Goal: Transaction & Acquisition: Purchase product/service

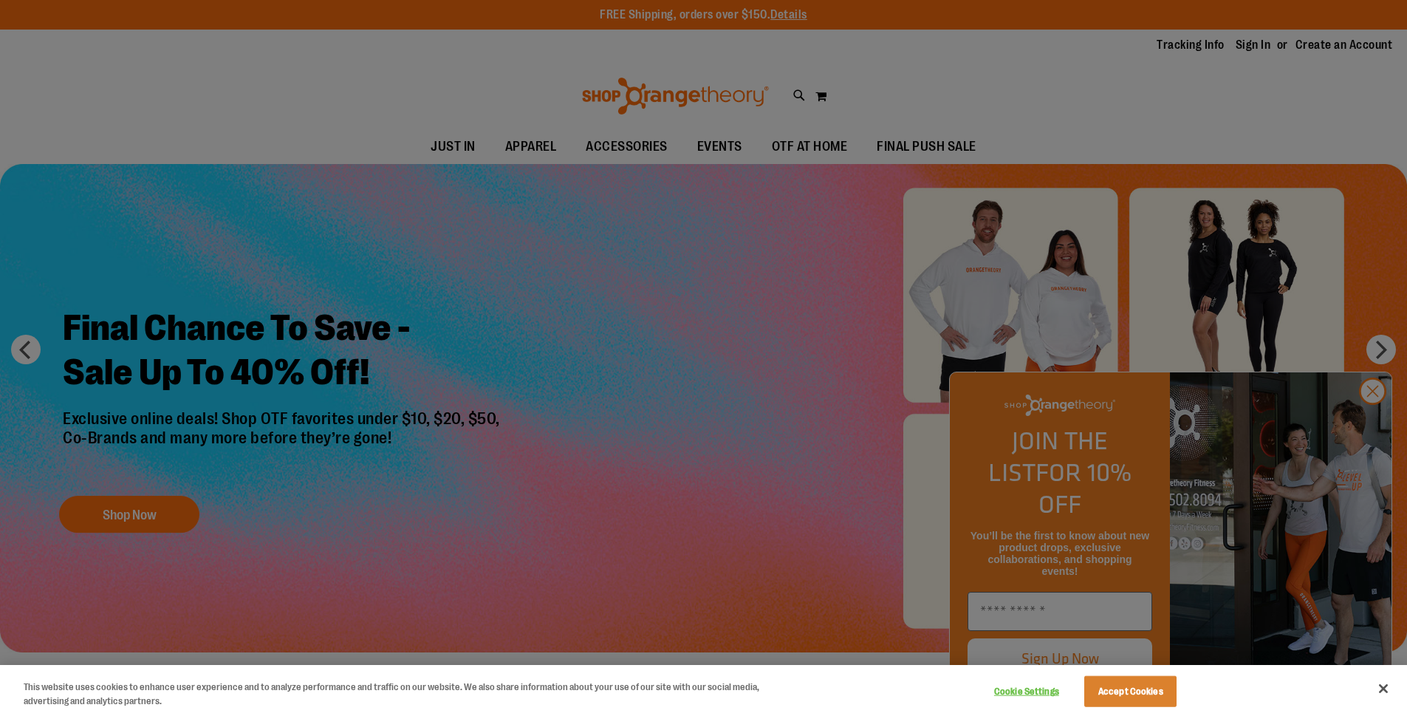
click at [1376, 429] on div at bounding box center [703, 358] width 1407 height 716
click at [1370, 421] on div at bounding box center [703, 358] width 1407 height 716
click at [1136, 688] on button "Accept Cookies" at bounding box center [1131, 691] width 92 height 31
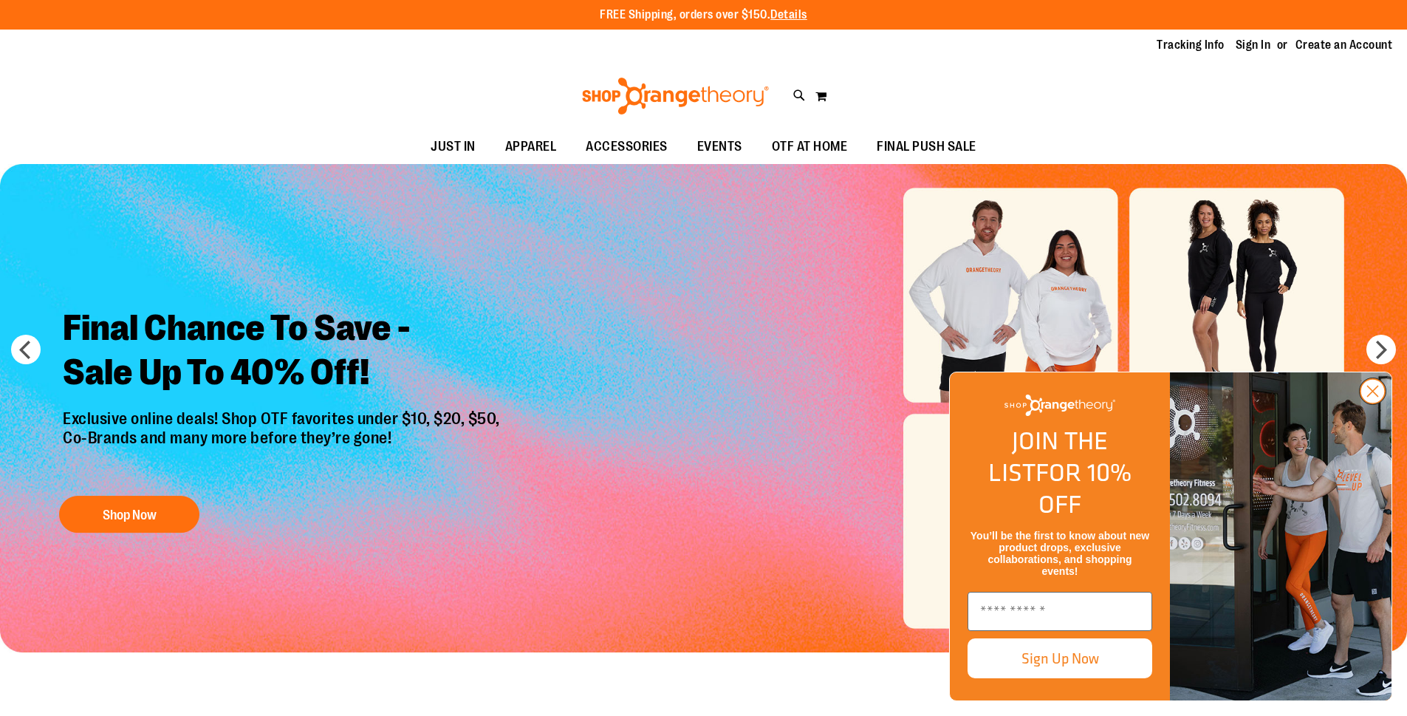
click at [1370, 403] on circle "Close dialog" at bounding box center [1373, 391] width 24 height 24
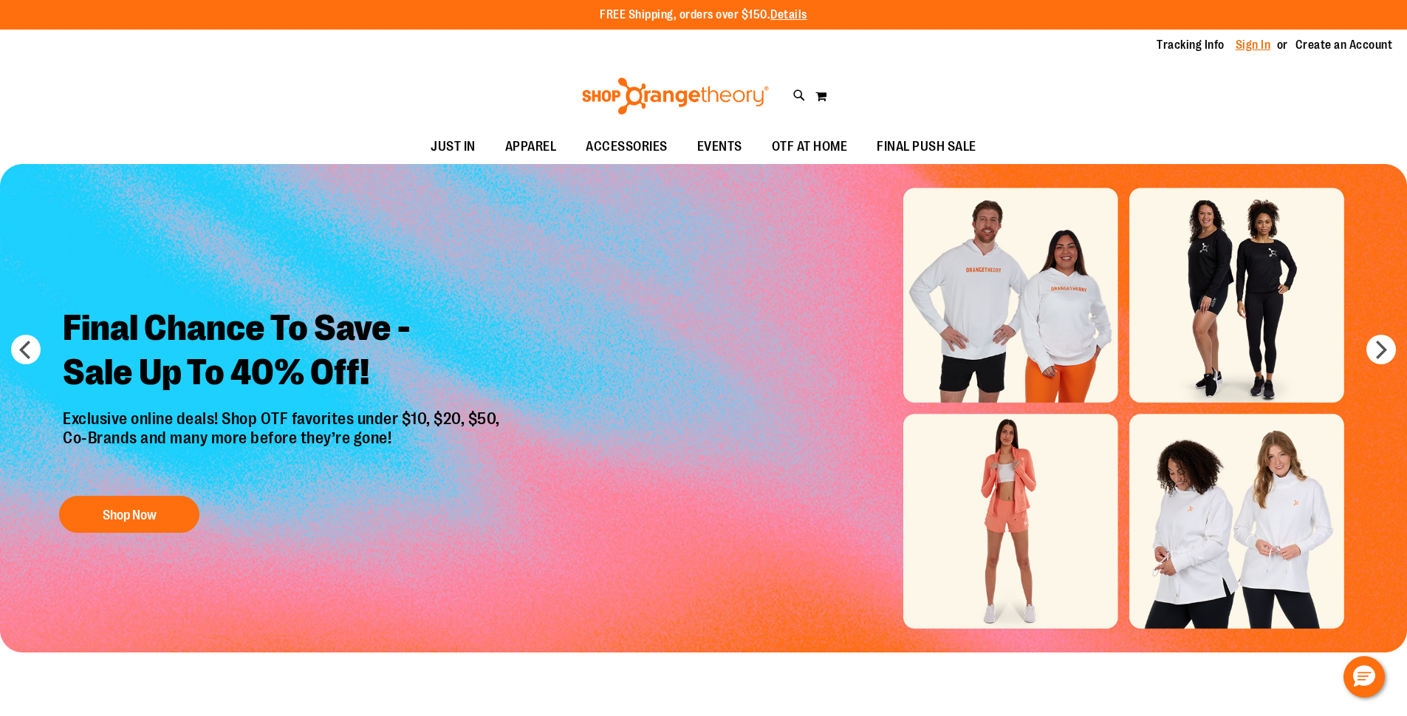
click at [1244, 50] on link "Sign In" at bounding box center [1253, 45] width 35 height 16
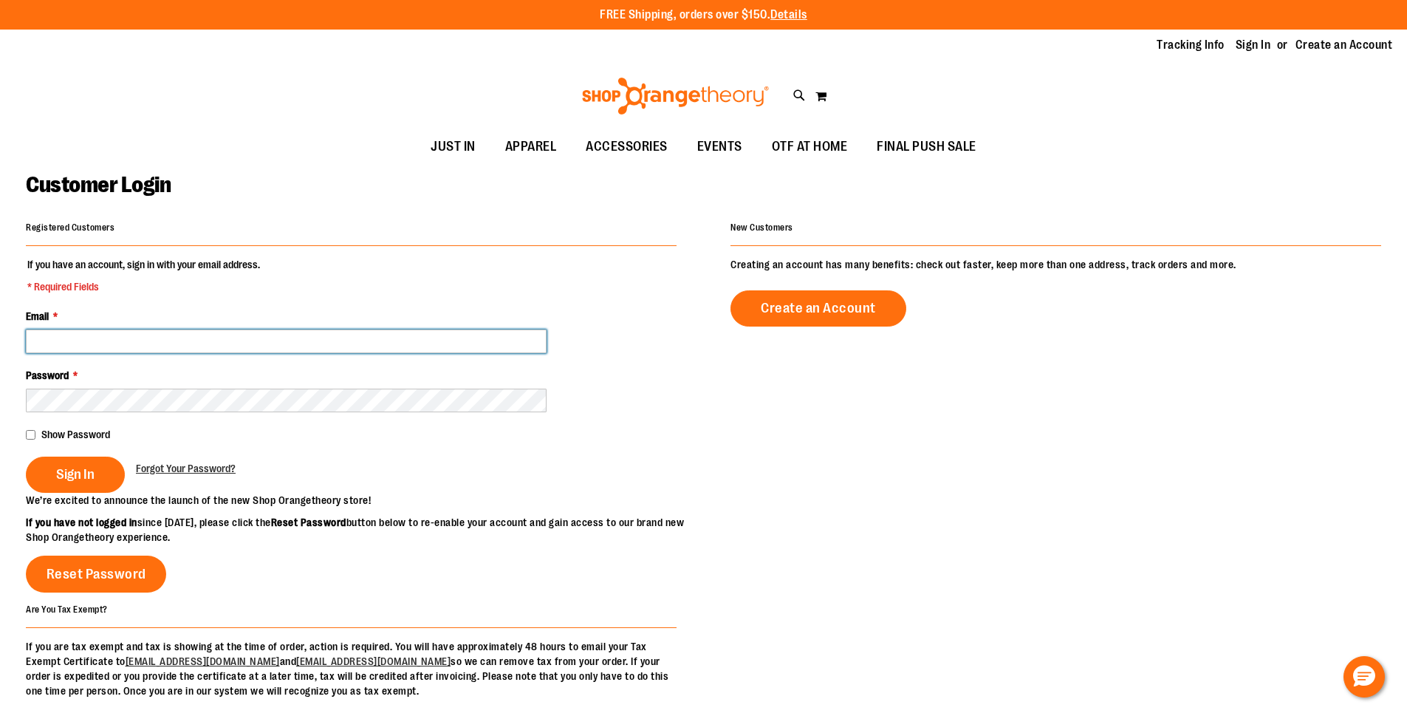
click at [114, 345] on input "Email *" at bounding box center [286, 342] width 521 height 24
type input "**********"
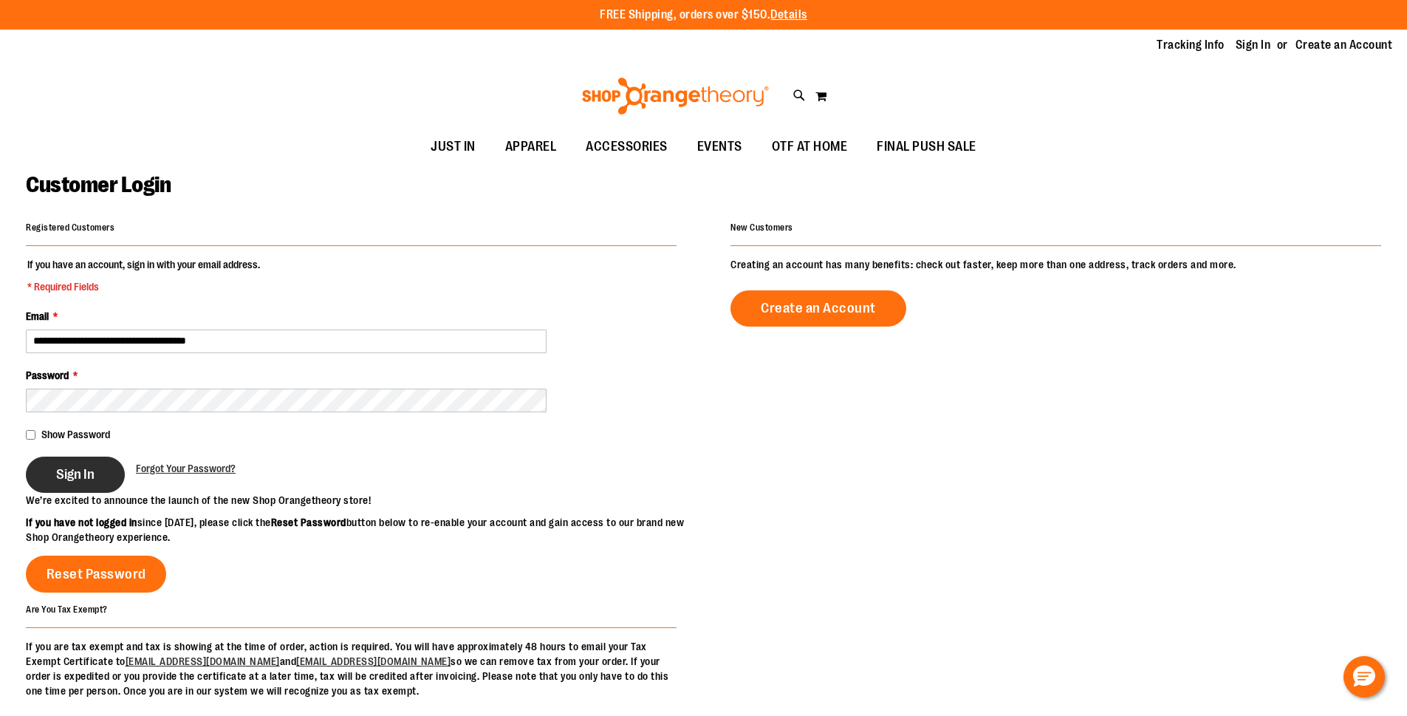
click at [73, 478] on span "Sign In" at bounding box center [75, 474] width 38 height 16
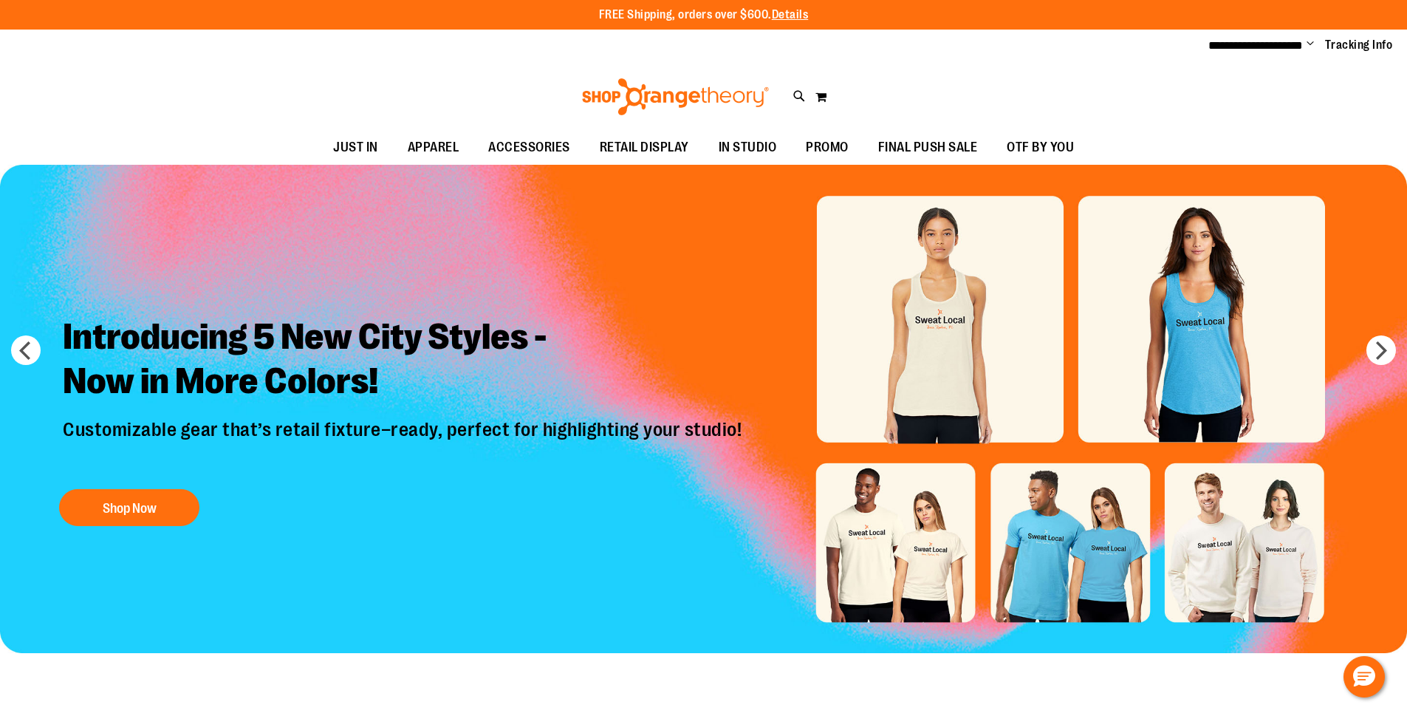
click at [91, 485] on div "Introducing 5 New City Styles - Now in More Colors! Customizable gear that’s re…" at bounding box center [404, 418] width 705 height 230
click at [800, 95] on icon at bounding box center [799, 96] width 13 height 17
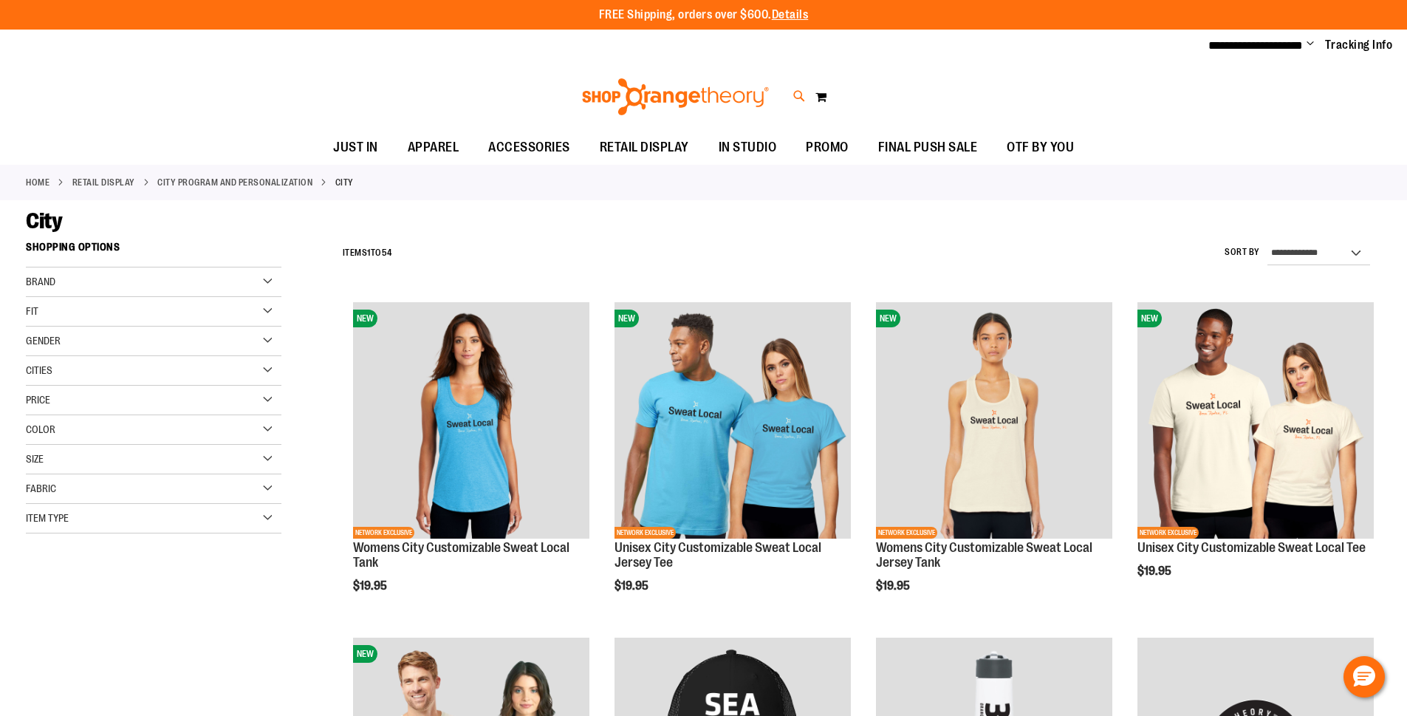
click at [800, 92] on icon at bounding box center [799, 96] width 13 height 17
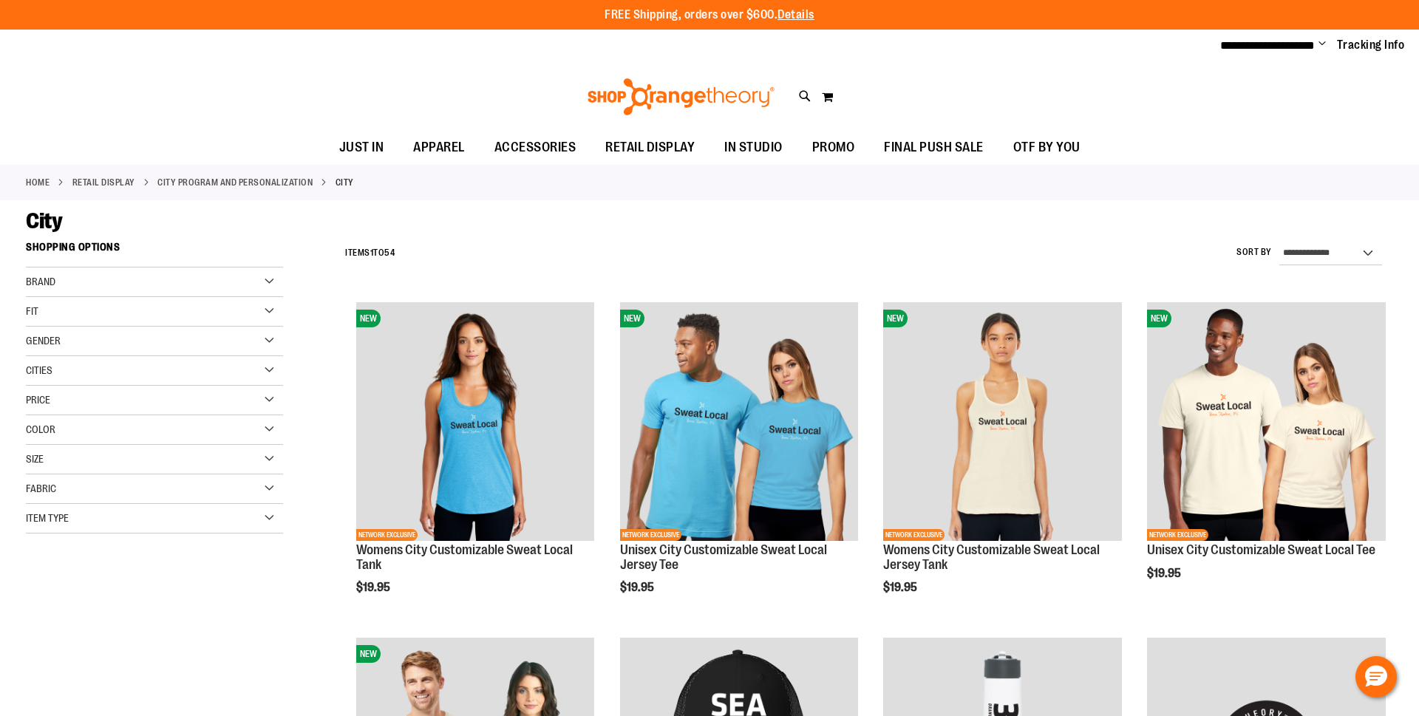
click at [451, 71] on input "Search" at bounding box center [708, 83] width 1125 height 49
click at [539, 75] on input "Search" at bounding box center [708, 83] width 1125 height 49
click at [318, 174] on span "lululemon Energy Longline Bra" at bounding box center [315, 169] width 140 height 12
type input "*******"
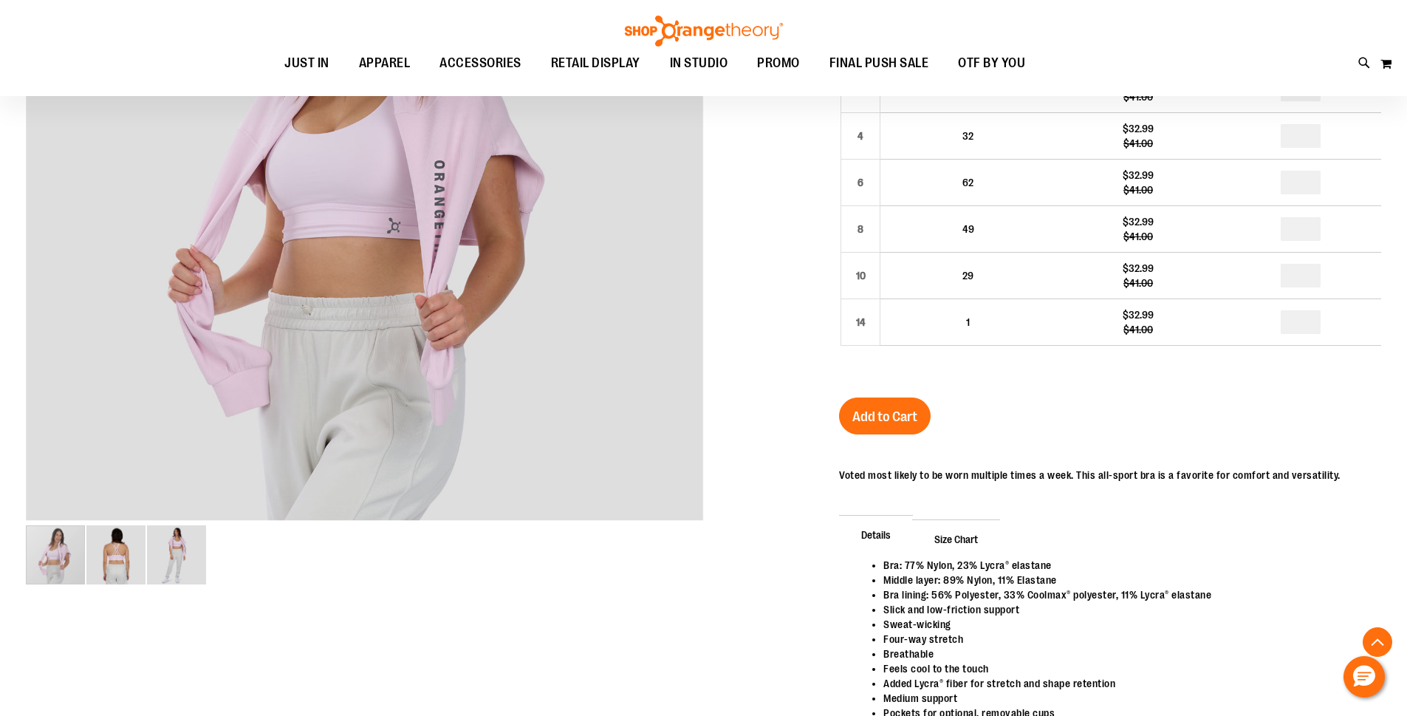
scroll to position [147, 0]
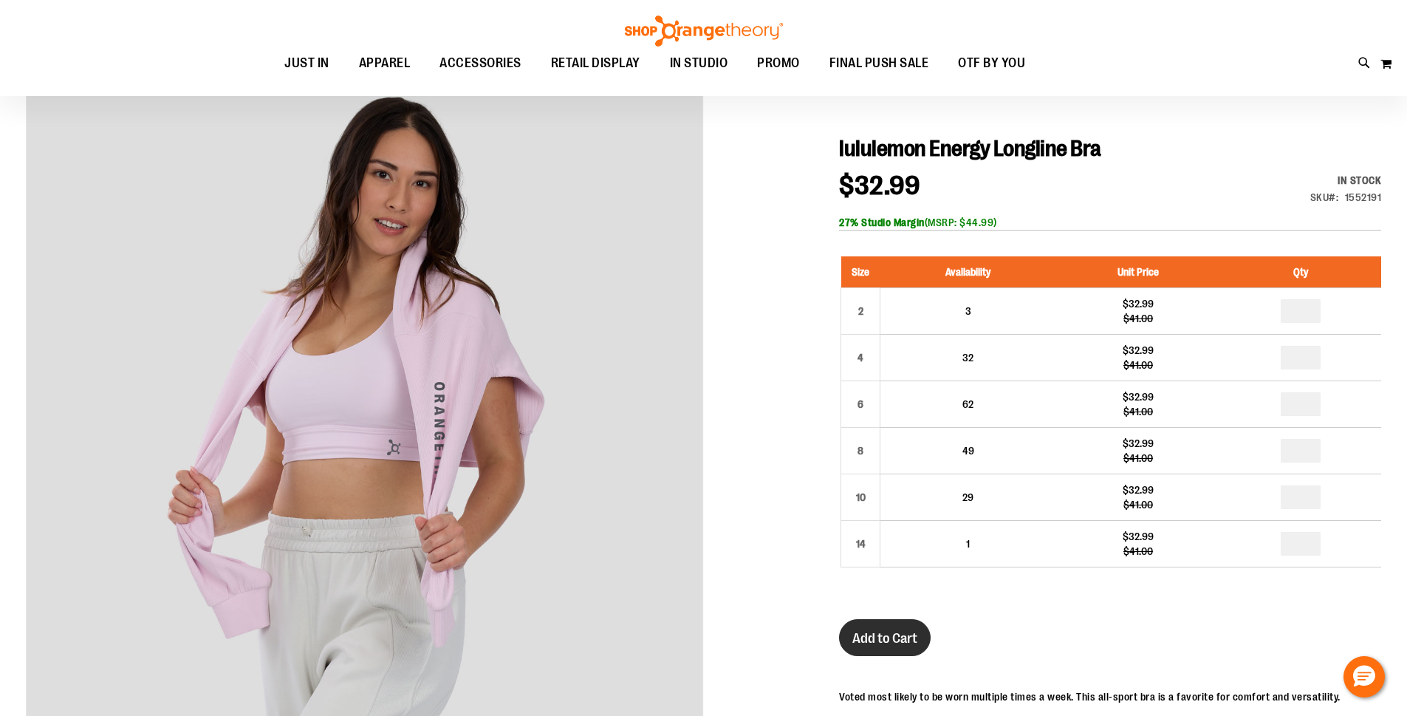
click at [878, 630] on span "Add to Cart" at bounding box center [885, 638] width 65 height 16
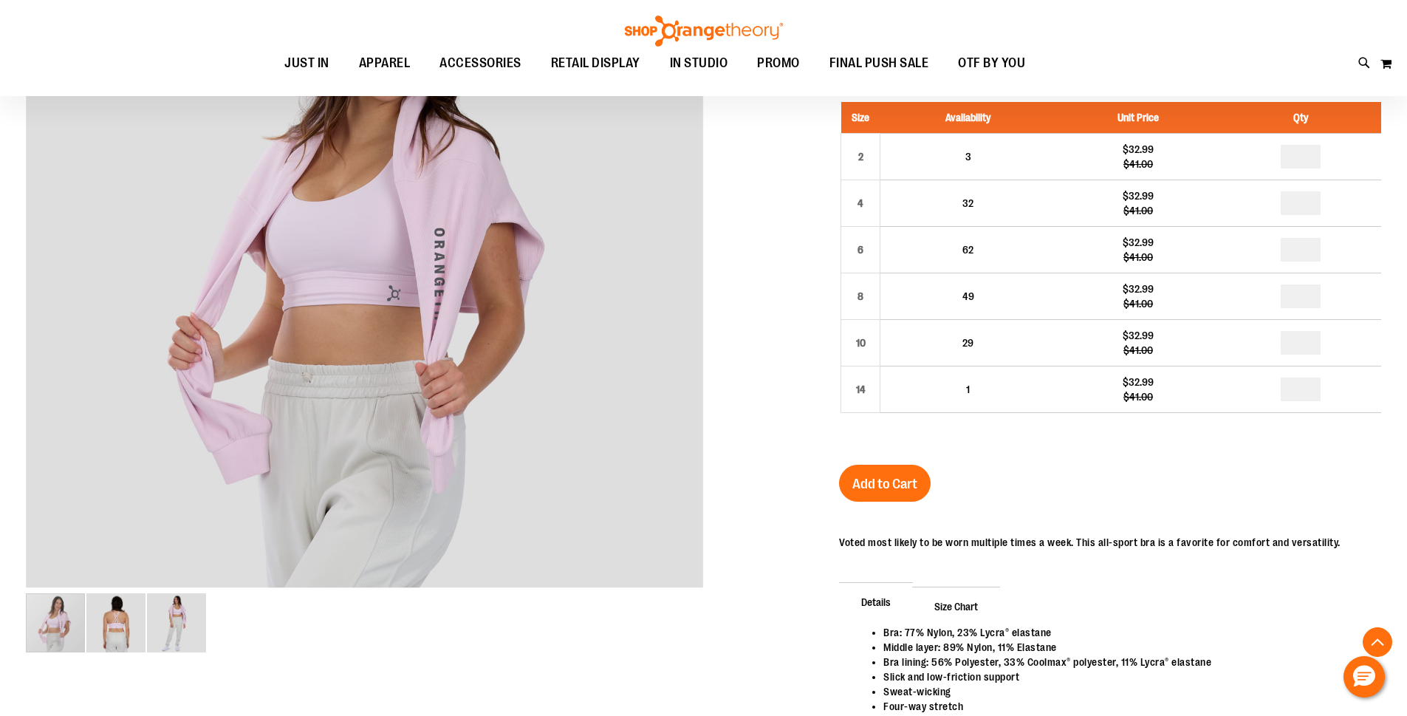
scroll to position [443, 0]
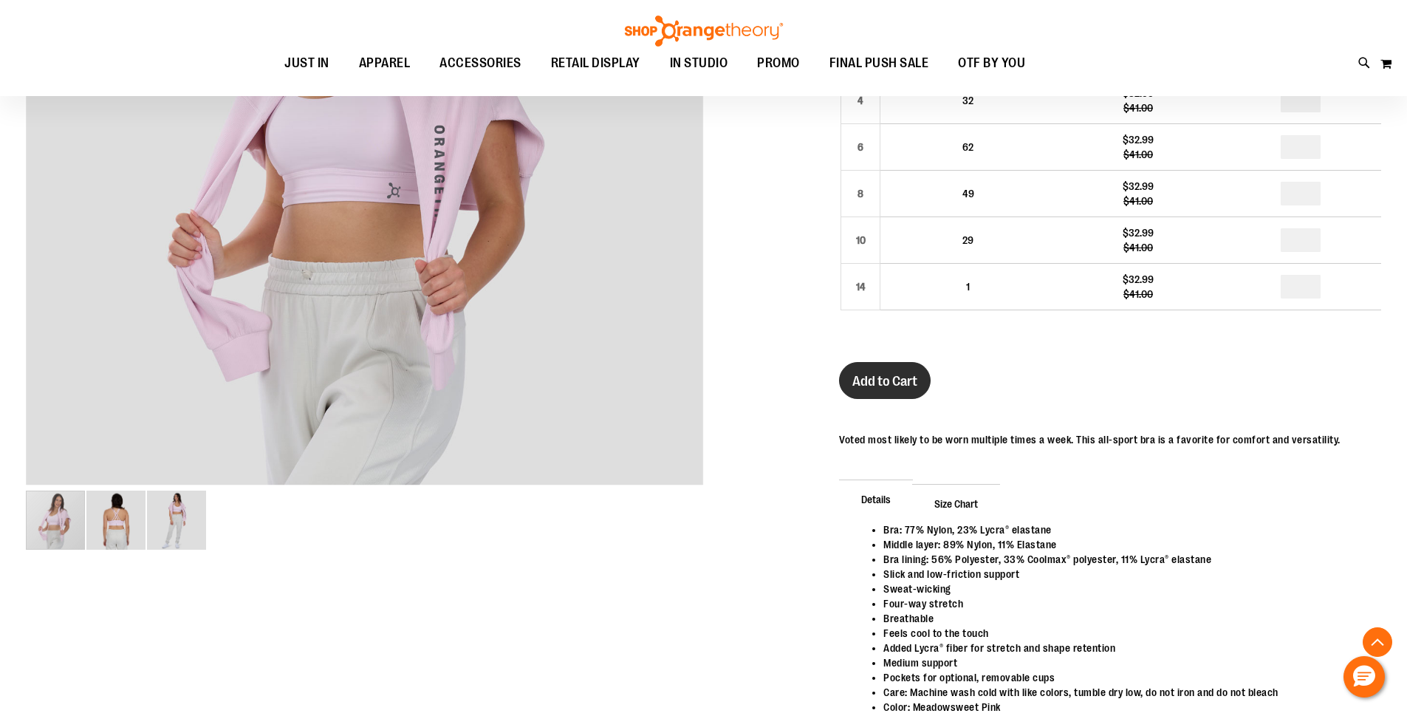
click at [892, 391] on button "Add to Cart" at bounding box center [885, 380] width 92 height 37
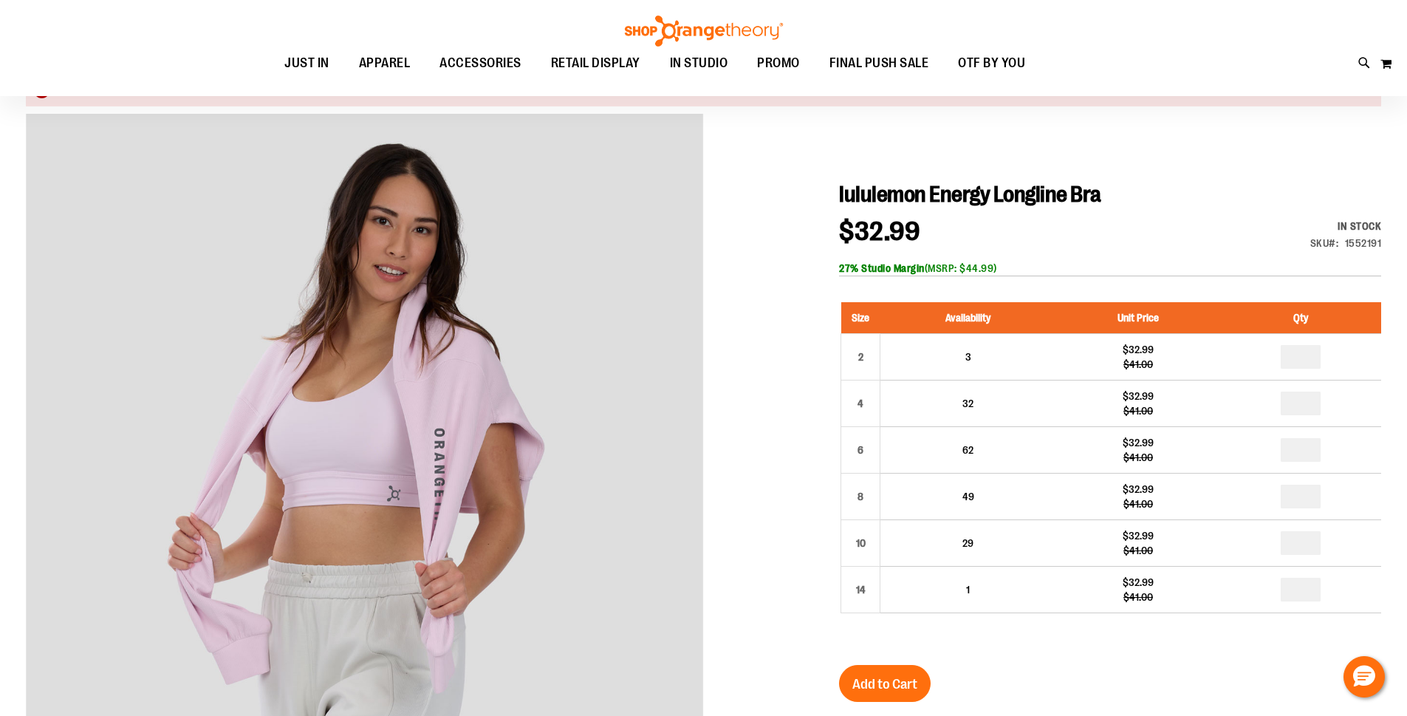
scroll to position [147, 0]
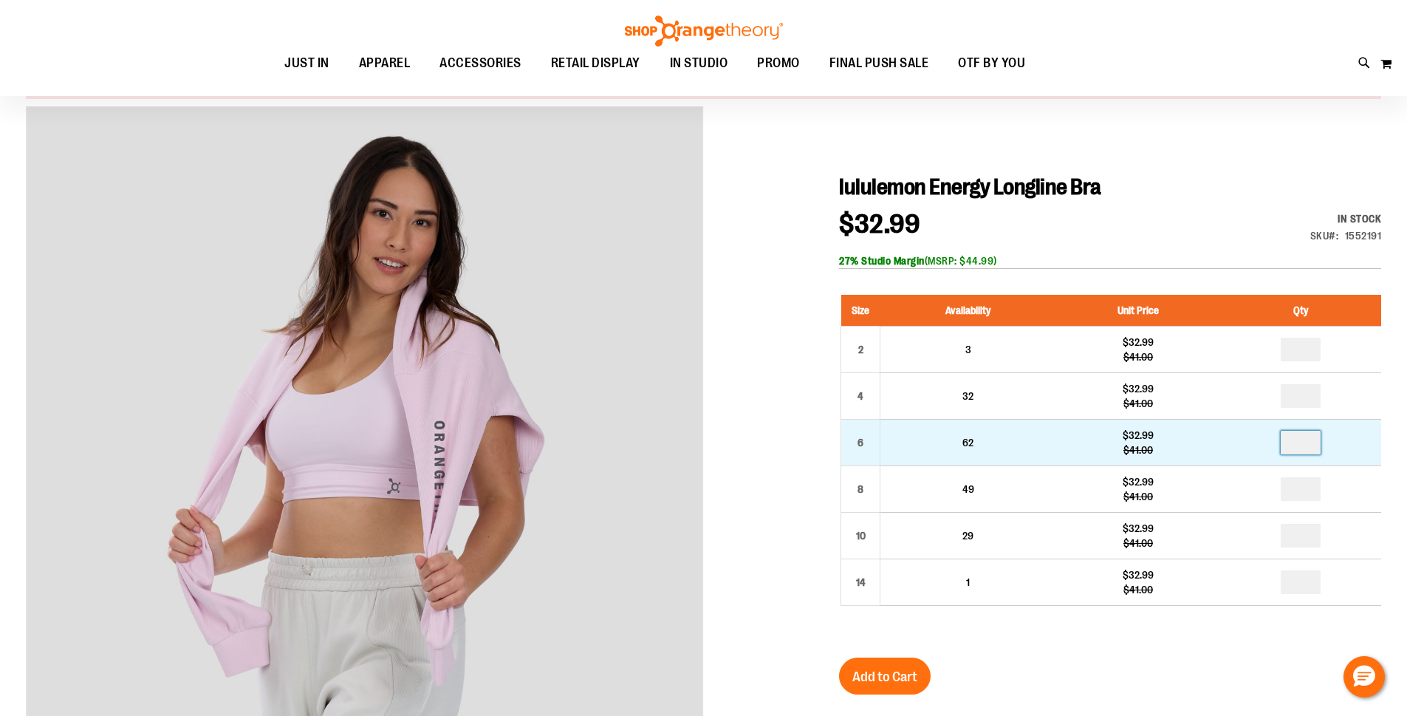
click at [1314, 450] on input "number" at bounding box center [1301, 443] width 40 height 24
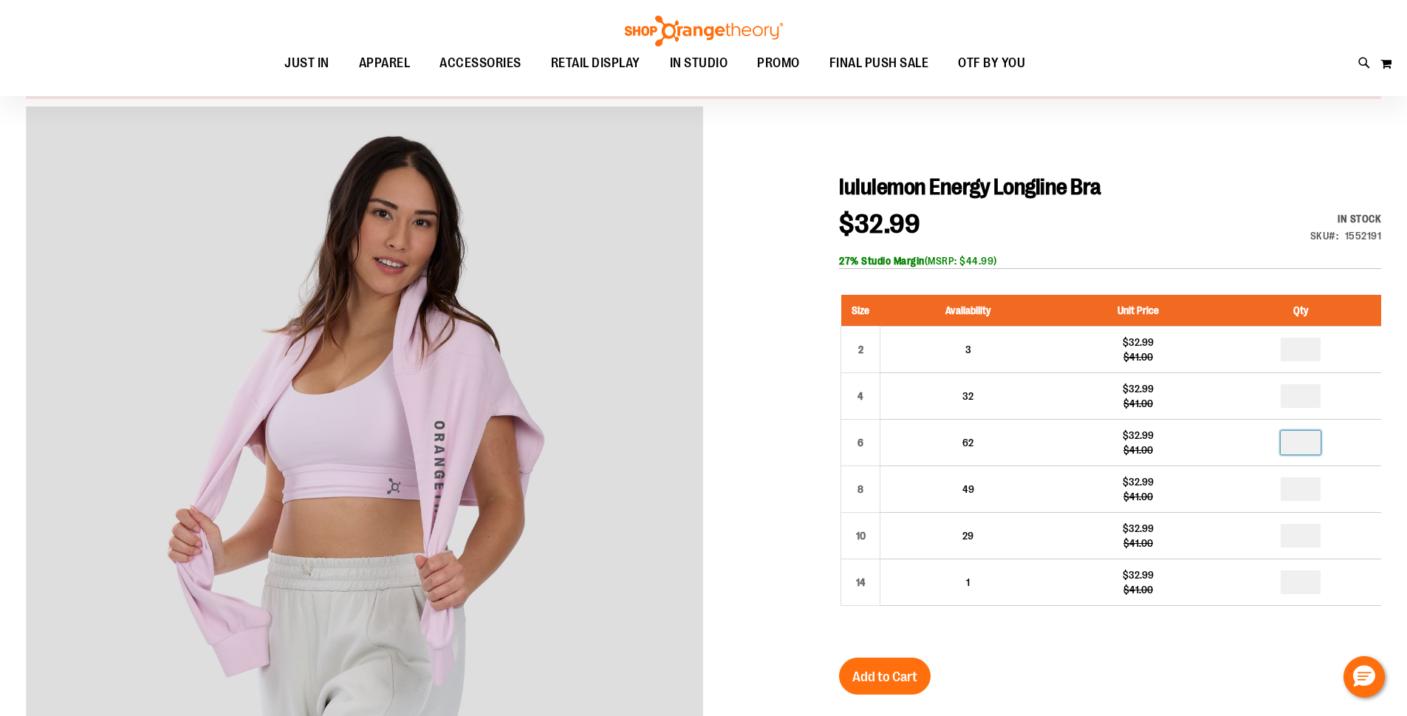
type input "*"
click at [917, 690] on button "Add to Cart" at bounding box center [885, 676] width 92 height 37
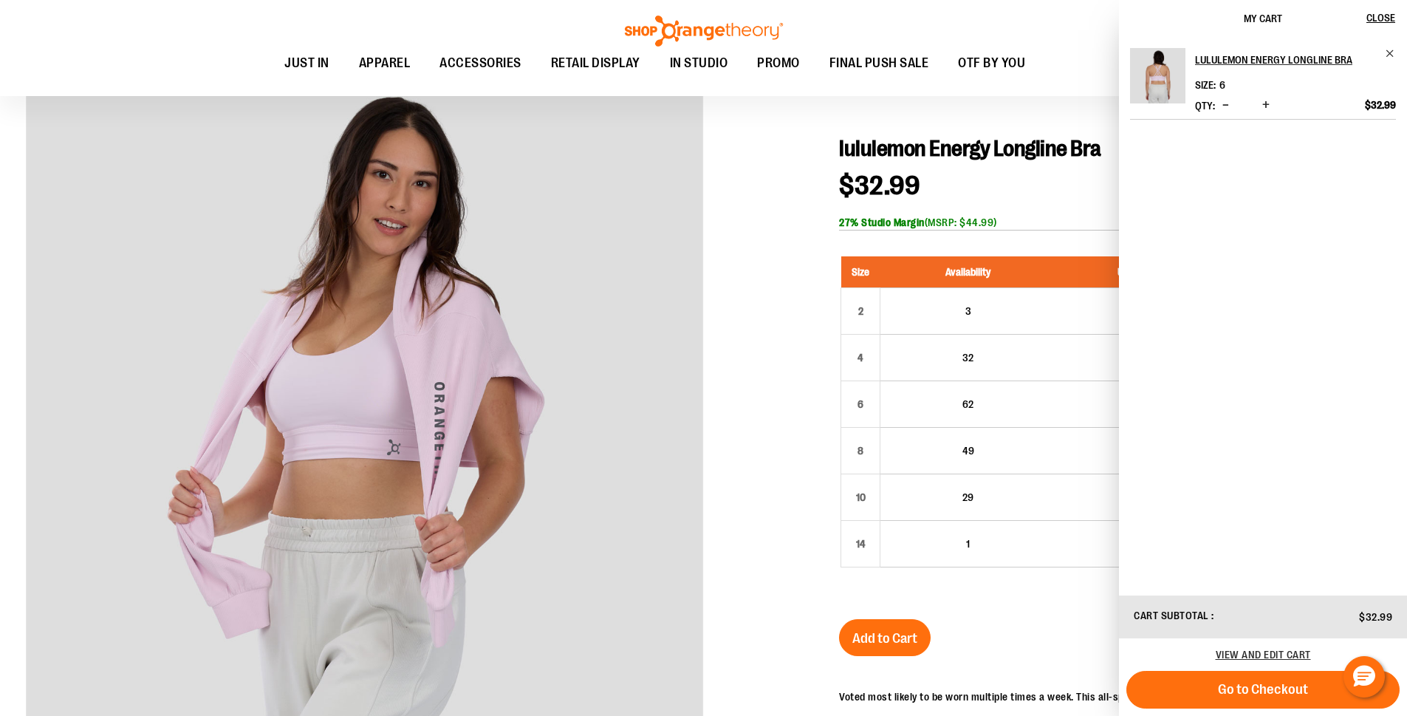
click at [798, 437] on div at bounding box center [704, 549] width 1356 height 964
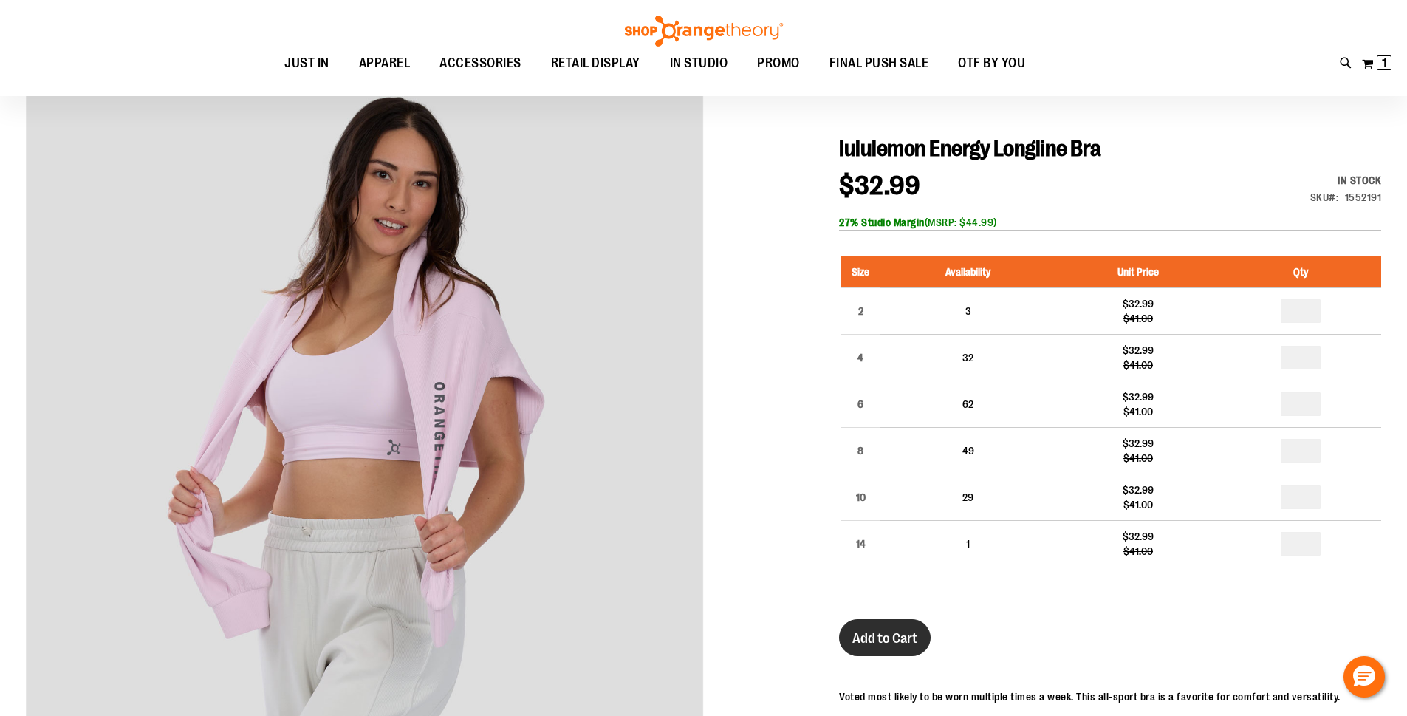
click at [894, 637] on span "Add to Cart" at bounding box center [885, 638] width 65 height 16
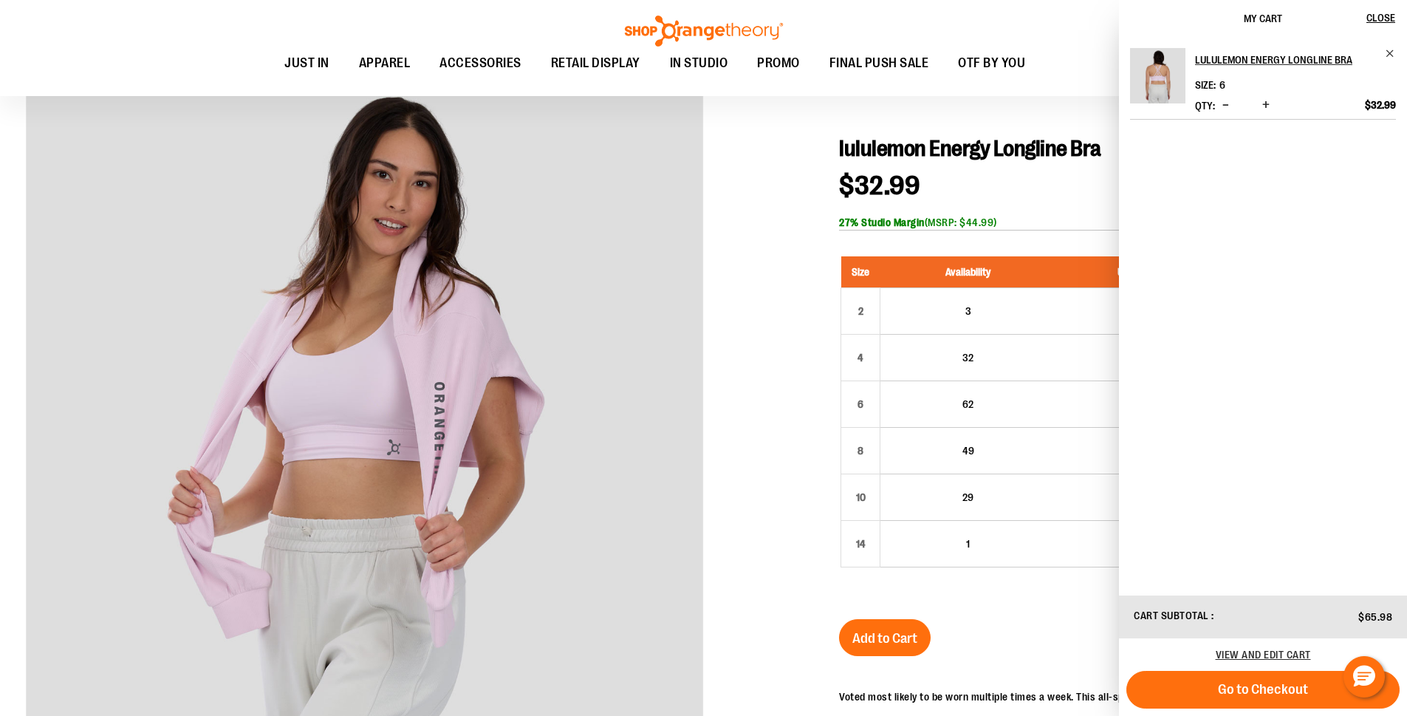
click at [1223, 103] on span "Decrease product quantity" at bounding box center [1226, 105] width 7 height 15
click at [989, 27] on div "Toggle Nav Search Popular Suggestions Advanced Search" at bounding box center [703, 48] width 1407 height 96
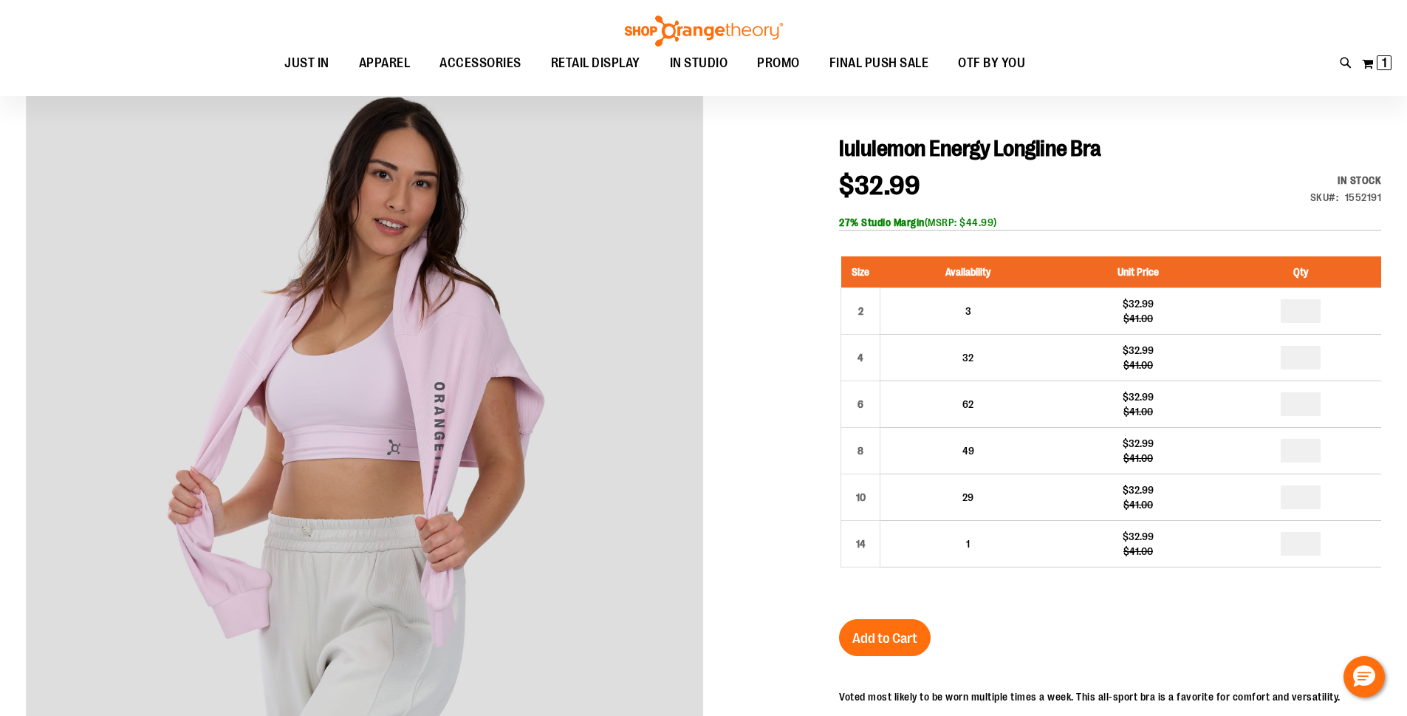
click at [1013, 31] on div "Toggle Nav Search Popular Suggestions Advanced Search" at bounding box center [703, 48] width 1407 height 96
click at [1373, 61] on button "My Cart 1 1 items" at bounding box center [1377, 64] width 31 height 24
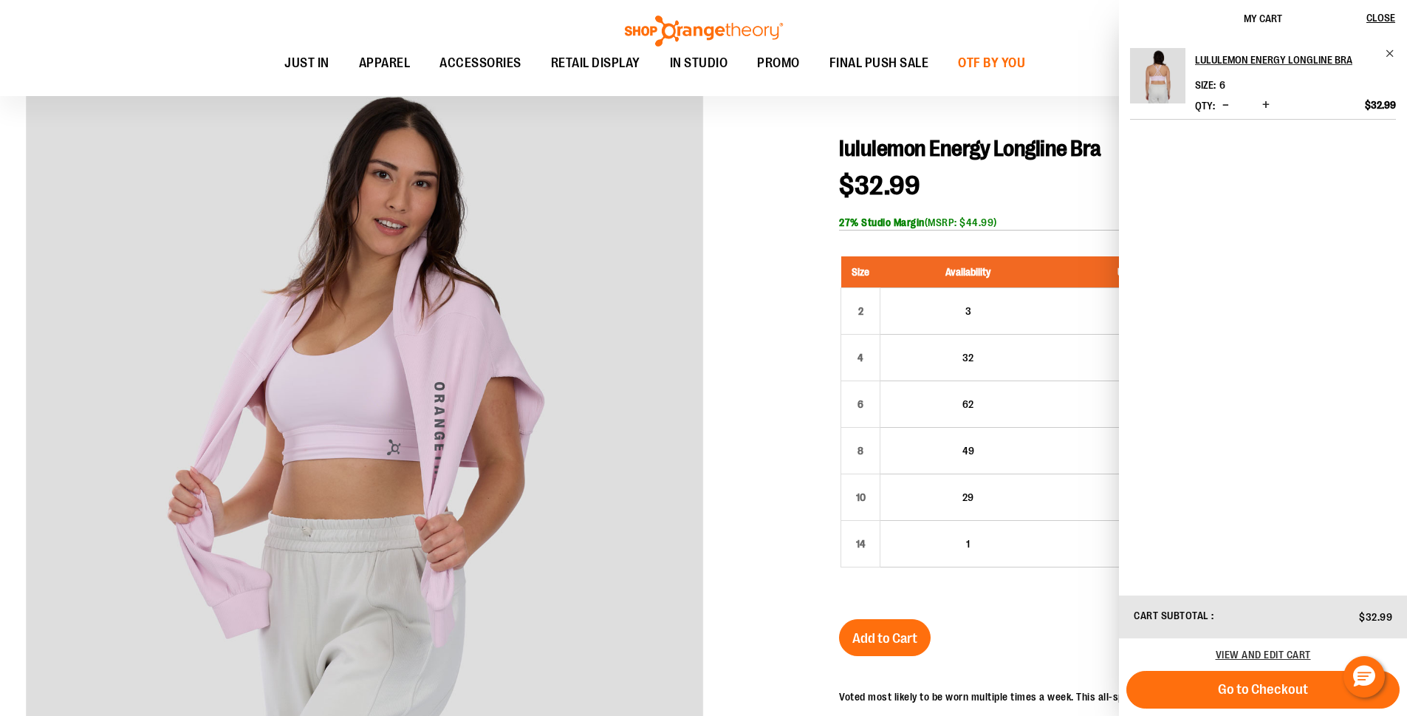
click at [1014, 68] on span "OTF BY YOU" at bounding box center [991, 63] width 67 height 33
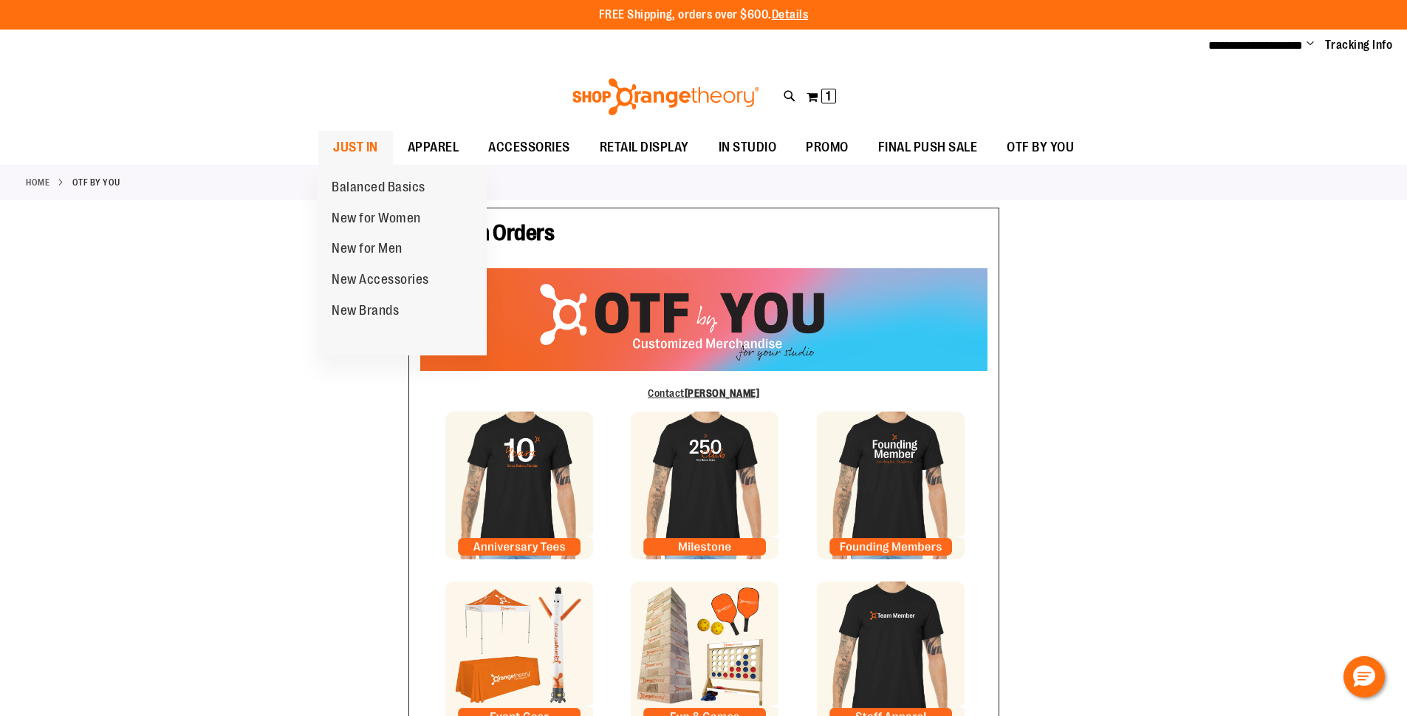
click at [355, 140] on span "JUST IN" at bounding box center [355, 147] width 45 height 33
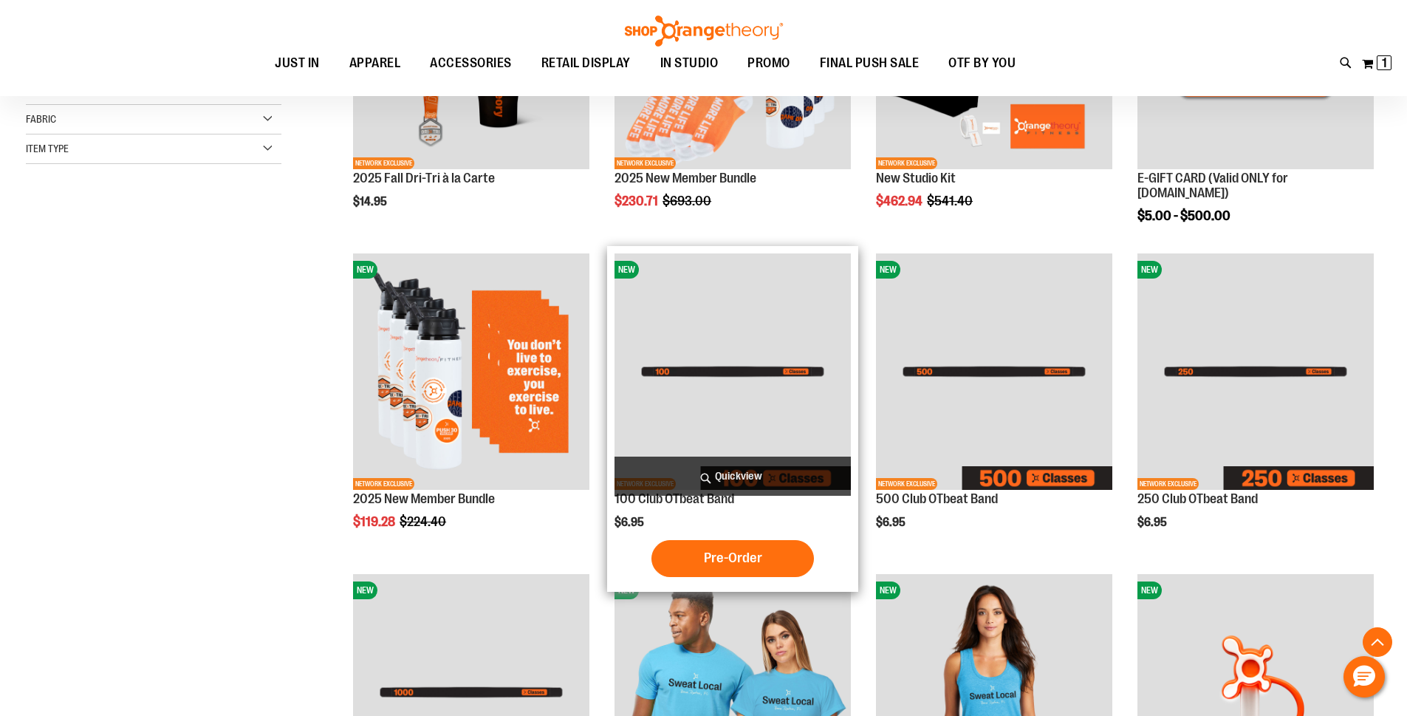
scroll to position [369, 0]
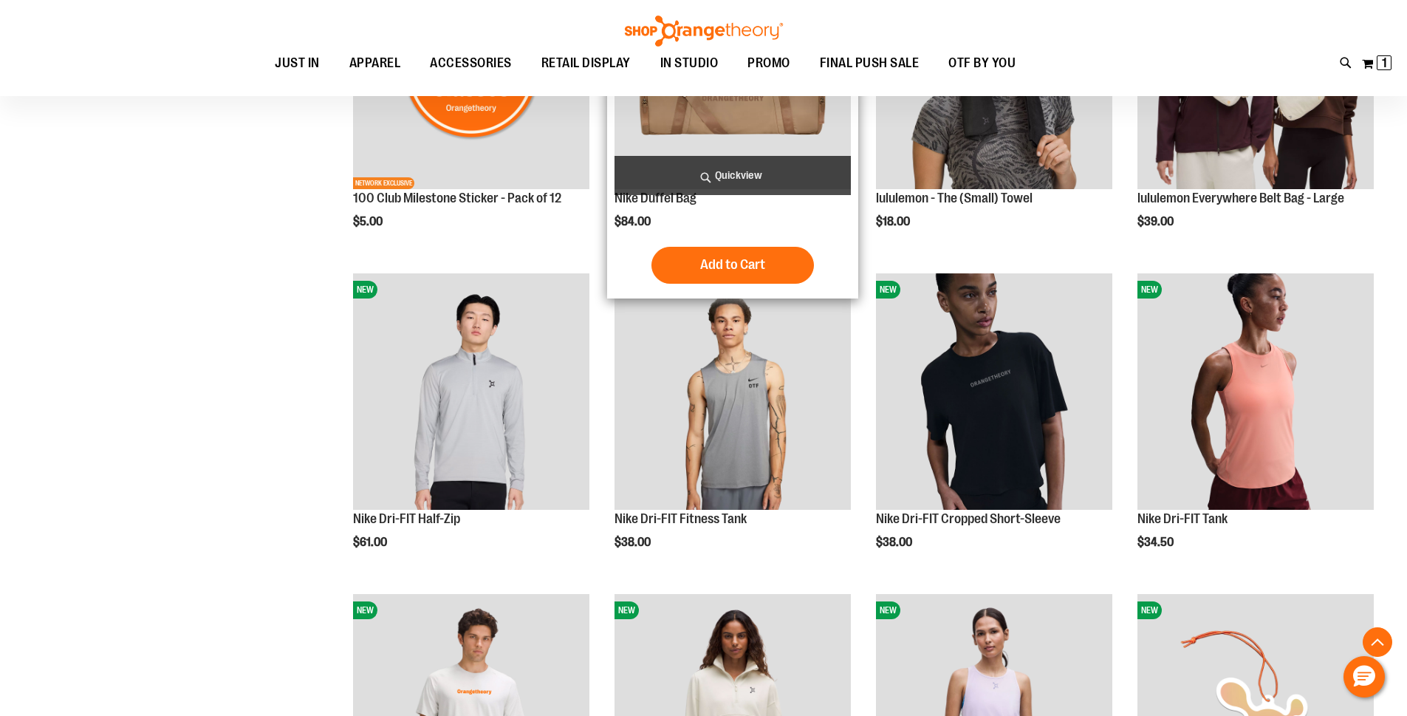
scroll to position [1329, 0]
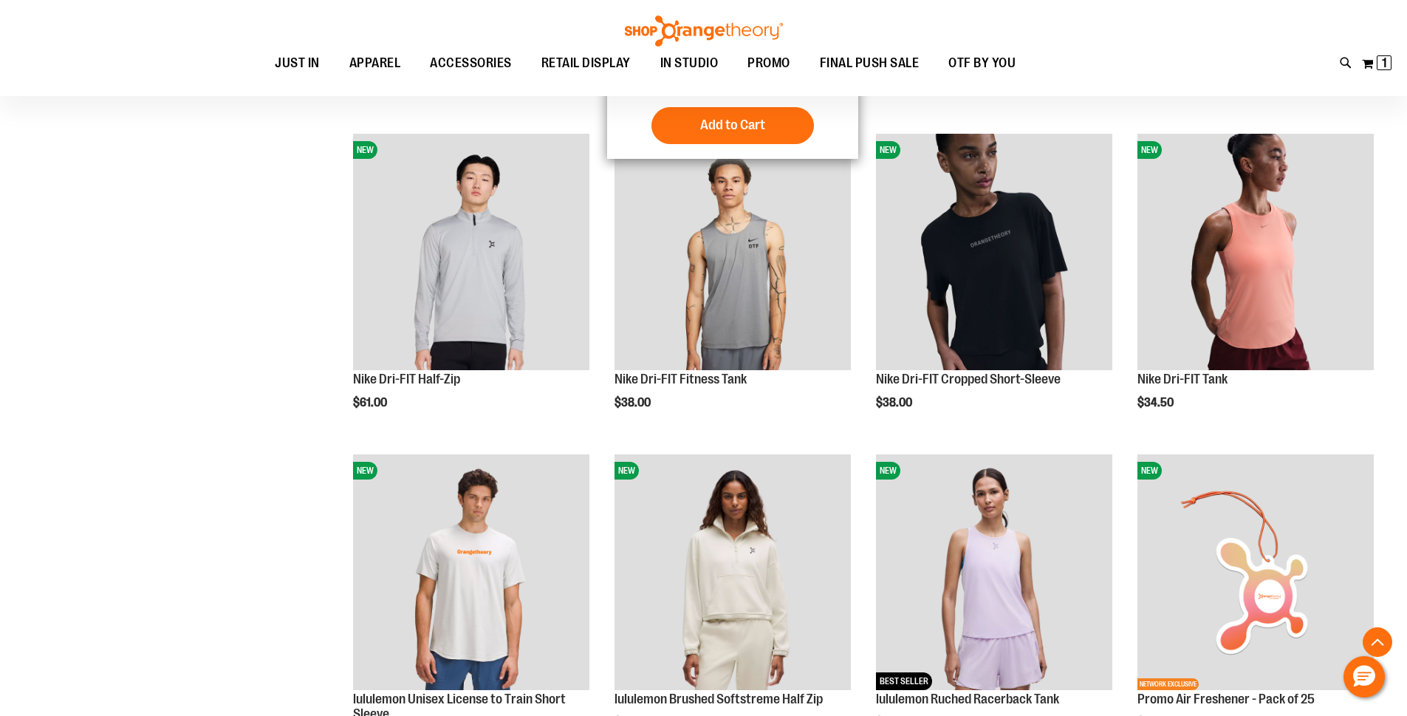
scroll to position [1551, 0]
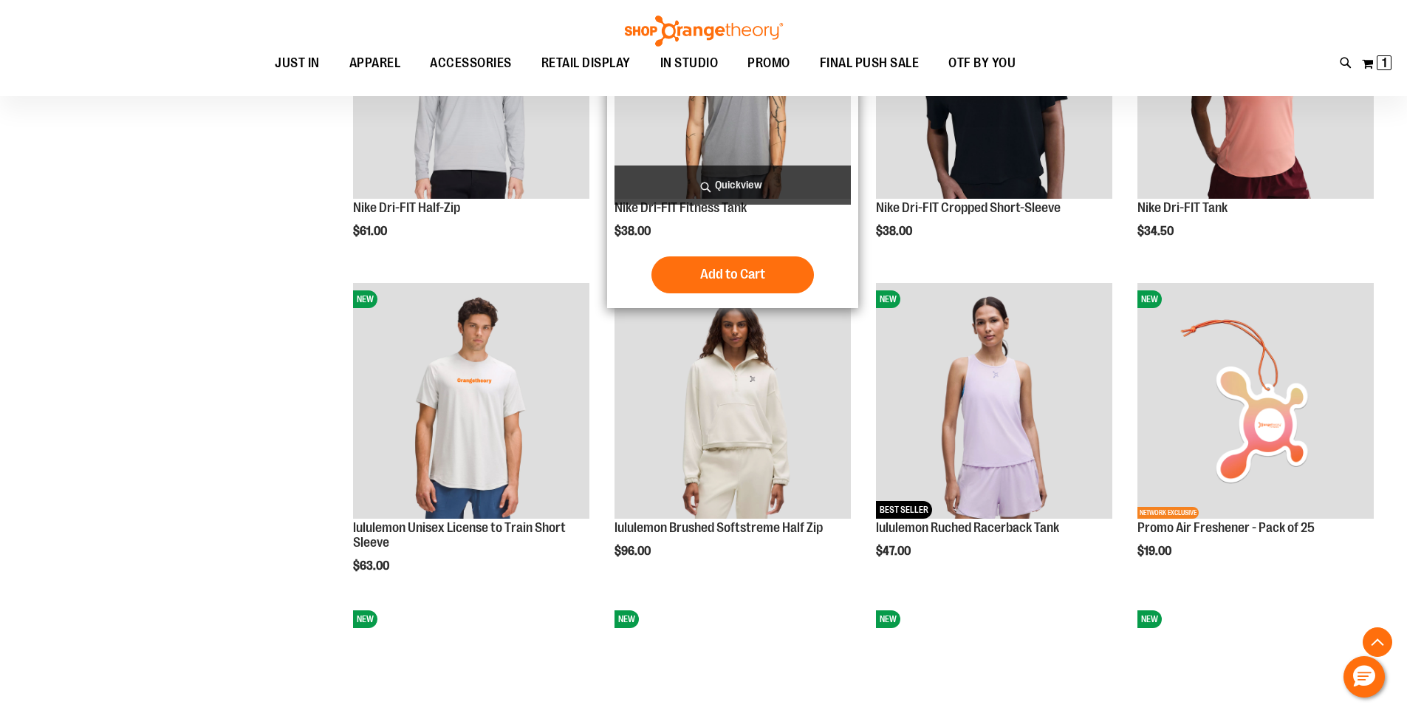
scroll to position [1255, 0]
